Goal: Find specific page/section: Find specific page/section

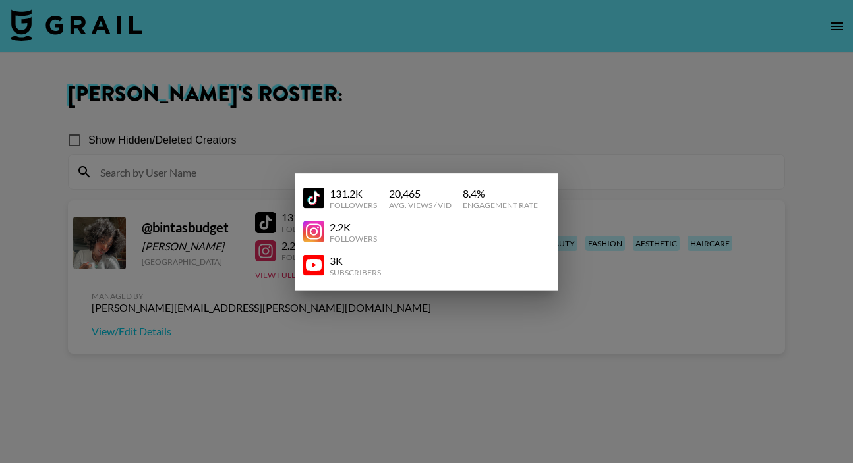
click at [454, 109] on div at bounding box center [426, 231] width 853 height 463
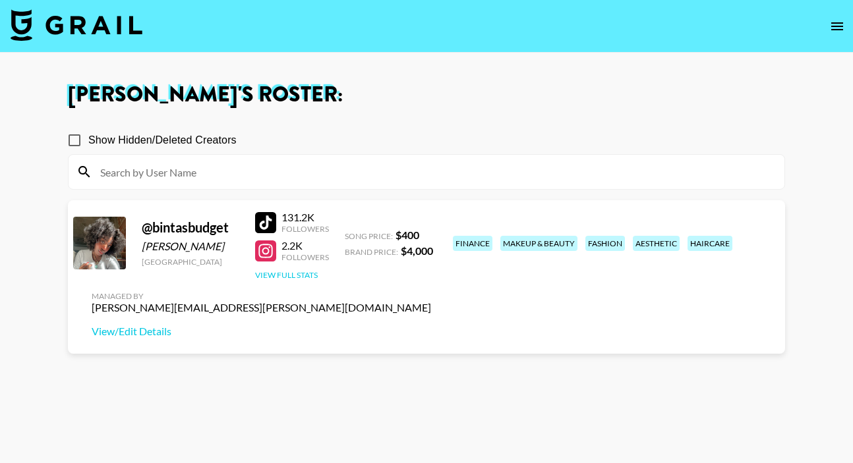
click at [294, 276] on button "View Full Stats" at bounding box center [286, 275] width 63 height 10
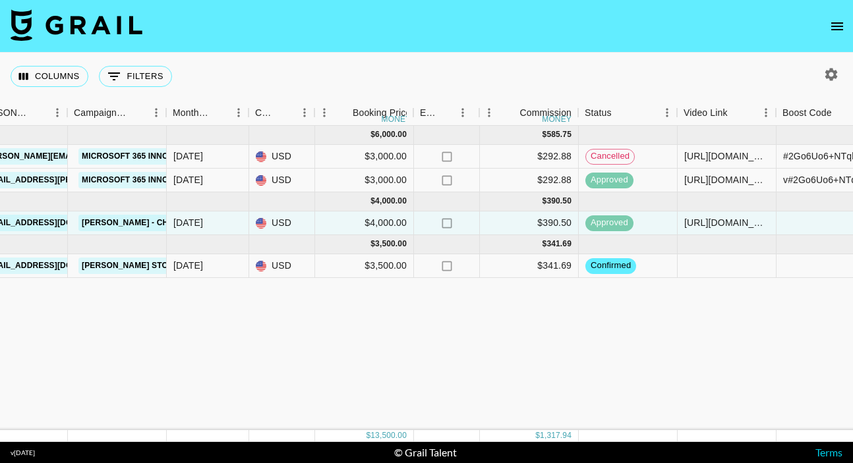
scroll to position [0, 567]
